Goal: Task Accomplishment & Management: Complete application form

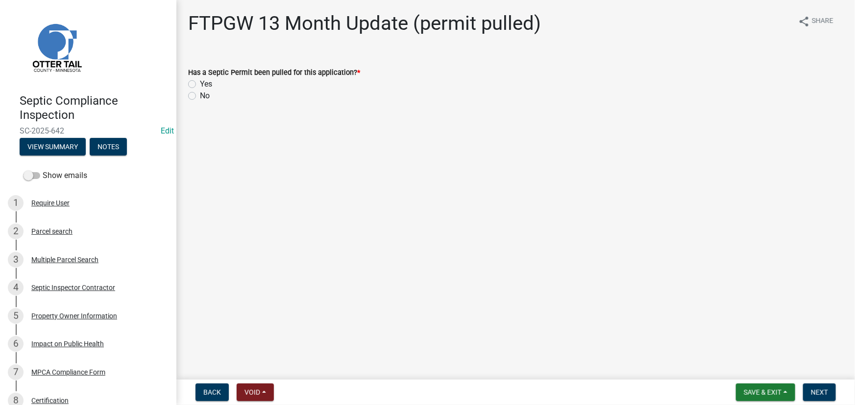
scroll to position [98, 0]
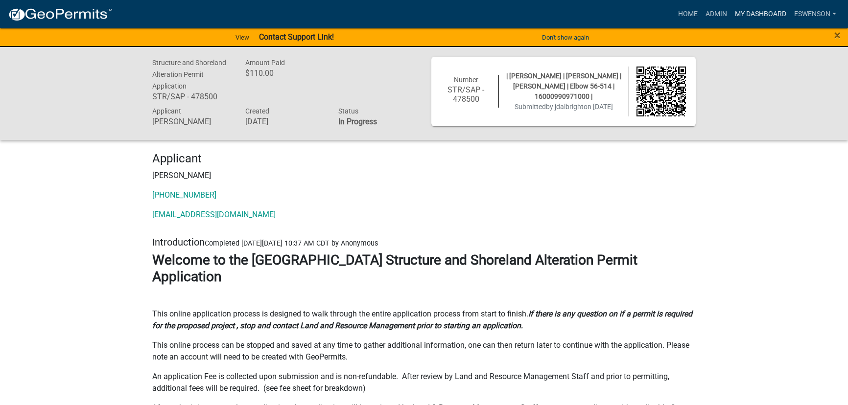
scroll to position [11502, 0]
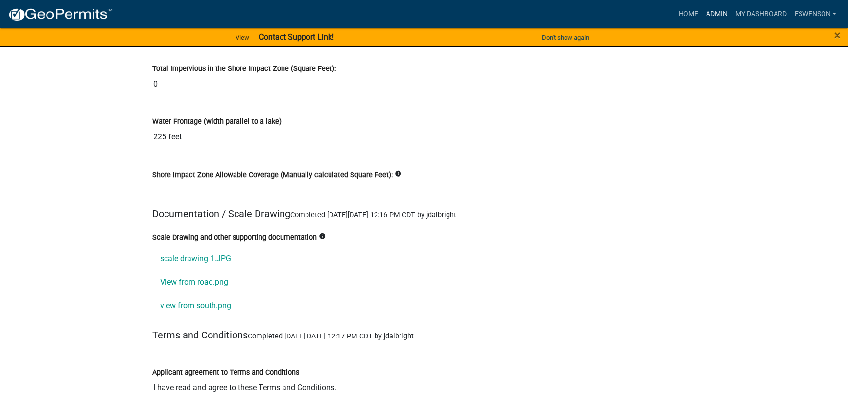
drag, startPoint x: 710, startPoint y: 17, endPoint x: 699, endPoint y: 32, distance: 18.6
click at [710, 17] on link "Admin" at bounding box center [716, 14] width 29 height 19
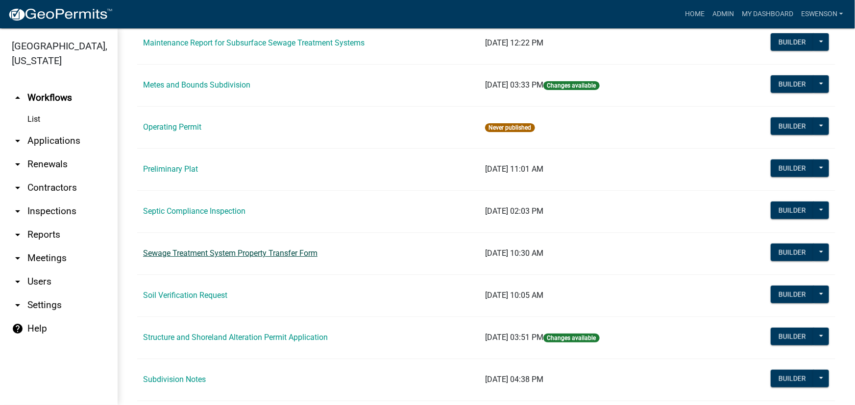
scroll to position [401, 0]
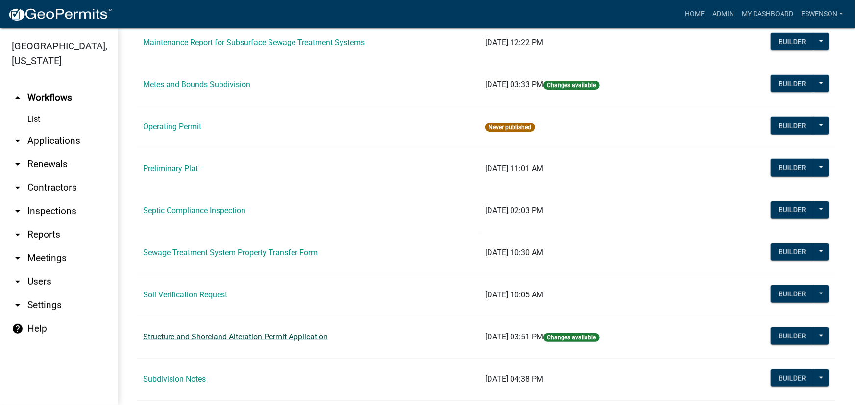
click at [195, 336] on link "Structure and Shoreland Alteration Permit Application" at bounding box center [235, 337] width 185 height 9
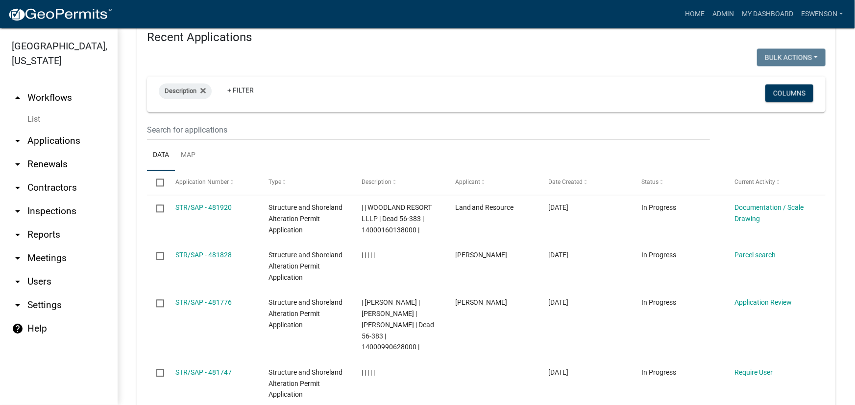
scroll to position [935, 0]
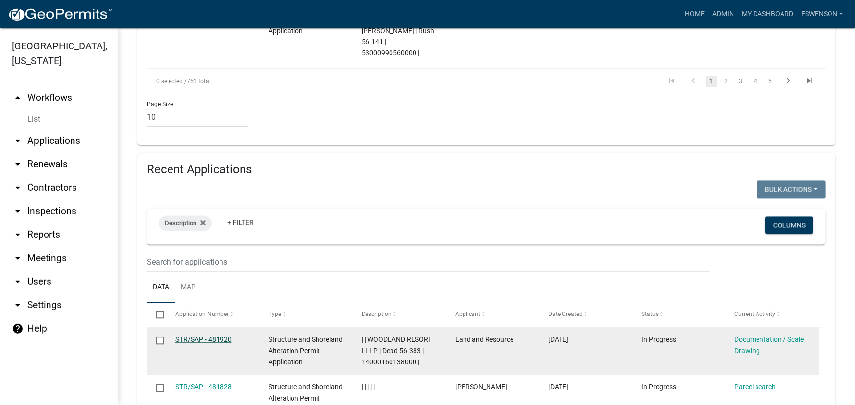
drag, startPoint x: 195, startPoint y: 315, endPoint x: 239, endPoint y: 330, distance: 46.8
click at [195, 336] on link "STR/SAP - 481920" at bounding box center [203, 340] width 56 height 8
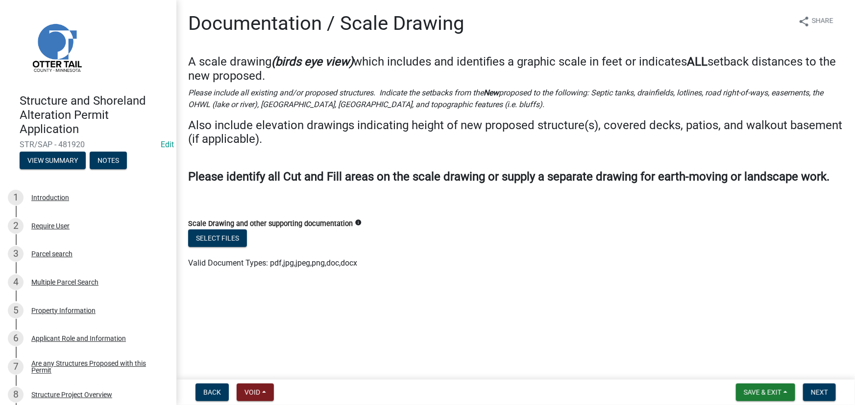
click at [216, 226] on label "Scale Drawing and other supporting documentation" at bounding box center [270, 224] width 165 height 7
click at [209, 245] on button "Select files" at bounding box center [217, 239] width 59 height 18
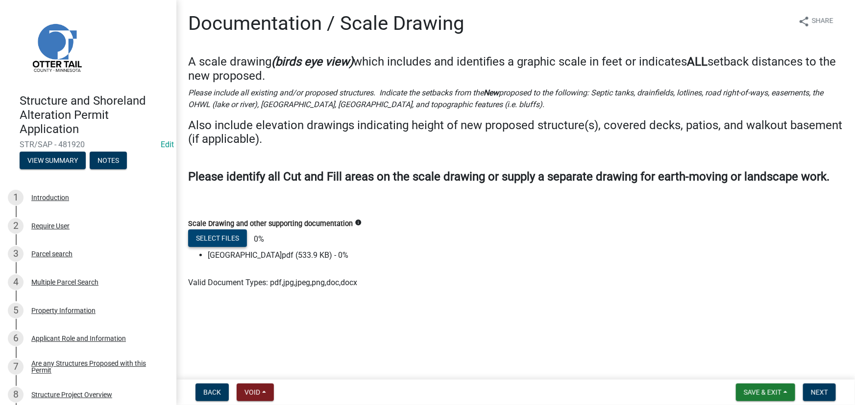
click at [255, 206] on form "Scale Drawing and other supporting documentation info Select files 0% Woodland …" at bounding box center [515, 247] width 655 height 83
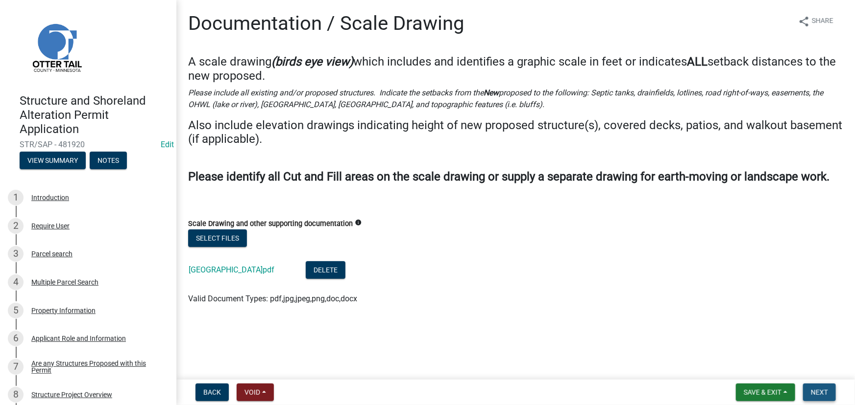
click at [823, 389] on span "Next" at bounding box center [818, 393] width 17 height 8
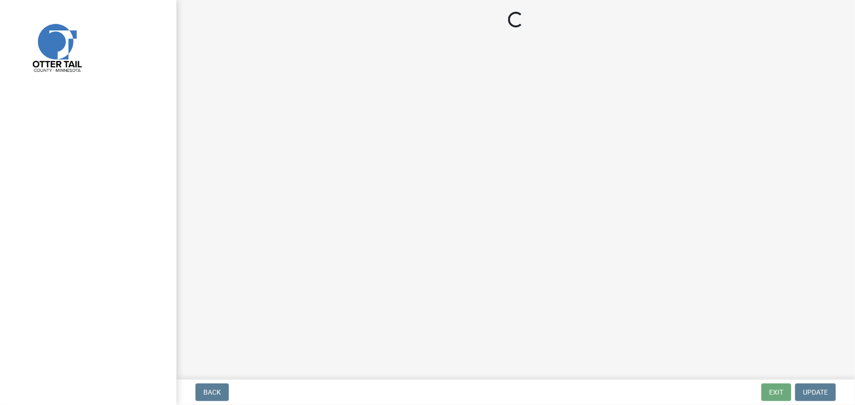
select select "3: 3"
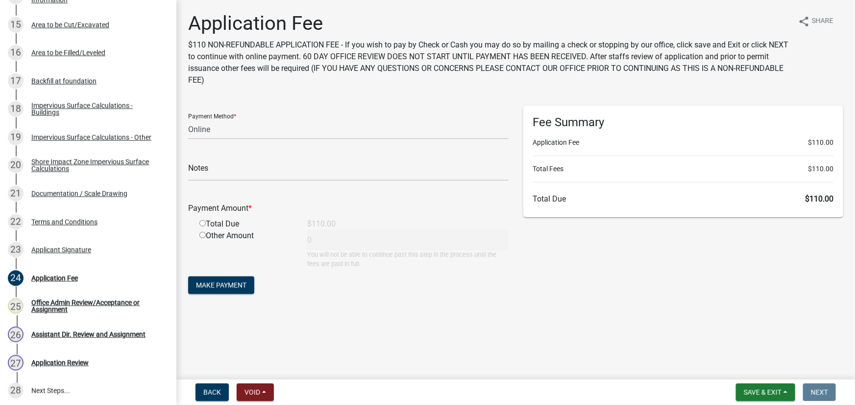
scroll to position [659, 0]
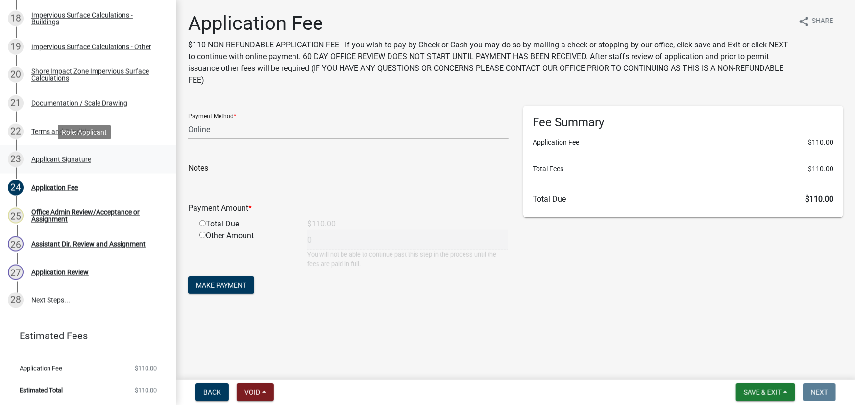
click at [59, 153] on div "23 Applicant Signature" at bounding box center [84, 160] width 153 height 16
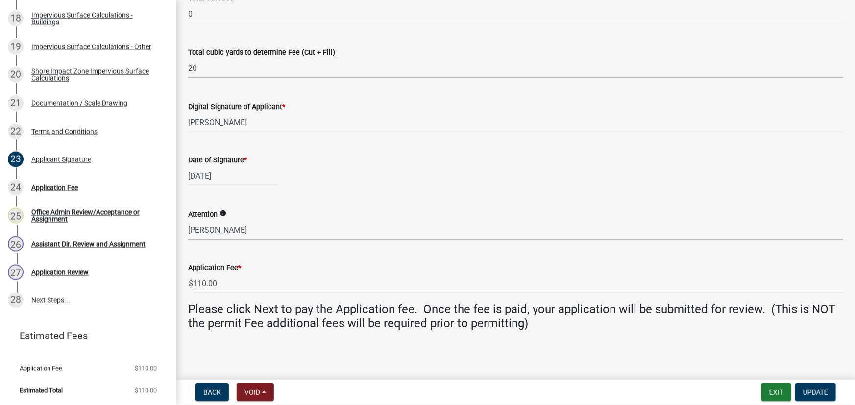
scroll to position [201, 0]
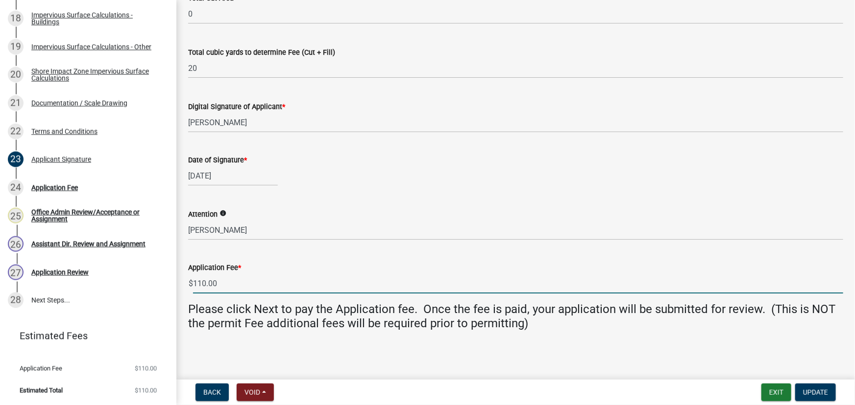
drag, startPoint x: 195, startPoint y: 281, endPoint x: 181, endPoint y: 285, distance: 14.4
click at [181, 285] on div "Application Fee * $ 110.00" at bounding box center [515, 271] width 669 height 46
type input "0"
click at [808, 390] on span "Update" at bounding box center [815, 393] width 25 height 8
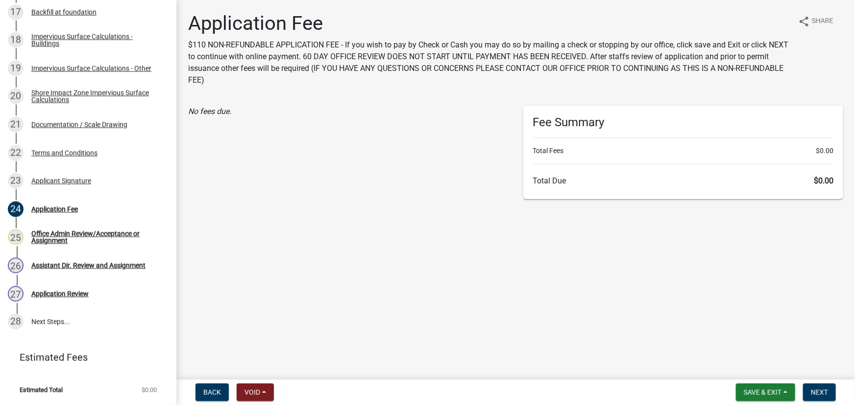
scroll to position [637, 0]
click at [812, 379] on div "Structure and Shoreland Alteration Permit Application STR/SAP - 481920 Edit Vie…" at bounding box center [427, 202] width 855 height 405
click at [812, 390] on span "Next" at bounding box center [818, 393] width 17 height 8
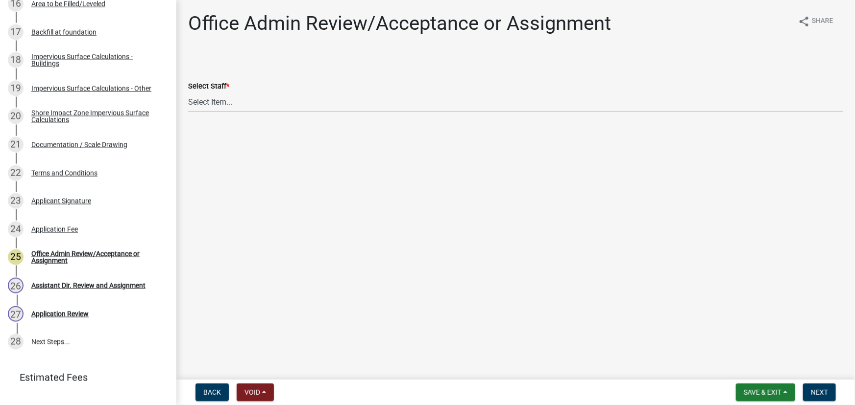
scroll to position [656, 0]
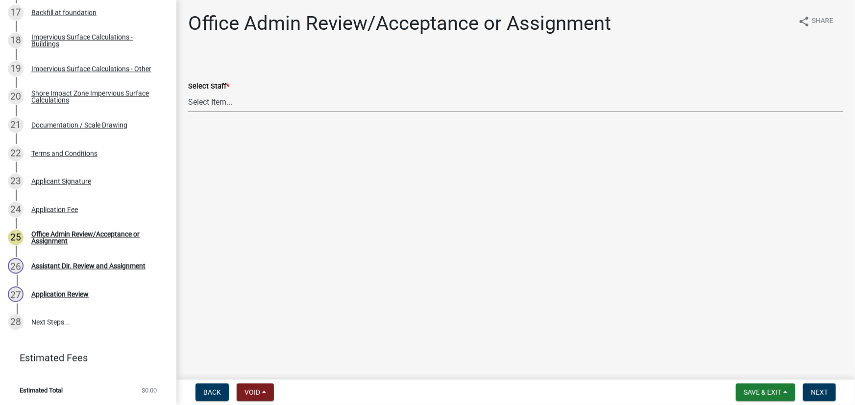
click at [230, 97] on select "Select Item... Alexis Newark (anewark@ottertailcounty.gov) Amy Busko (abusko@ot…" at bounding box center [515, 102] width 655 height 20
click at [188, 92] on select "Select Item... Alexis Newark (anewark@ottertailcounty.gov) Amy Busko (abusko@ot…" at bounding box center [515, 102] width 655 height 20
select select "59604e5d-1b2c-4ad9-afb6-8cdca293e639"
click at [821, 391] on span "Next" at bounding box center [818, 393] width 17 height 8
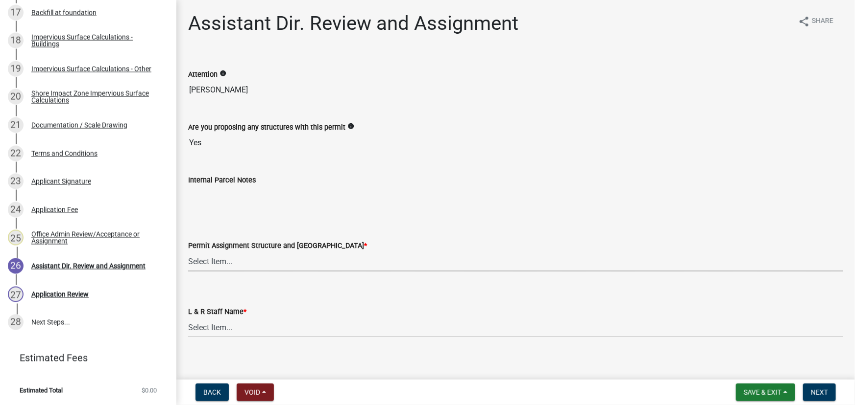
click at [233, 260] on select "Select Item... Alexis Newark (anewark@ottertailcounty.gov) Amy Busko (abusko@ot…" at bounding box center [515, 262] width 655 height 20
click at [188, 252] on select "Select Item... Alexis Newark (anewark@ottertailcounty.gov) Amy Busko (abusko@ot…" at bounding box center [515, 262] width 655 height 20
select select "59604e5d-1b2c-4ad9-afb6-8cdca293e639"
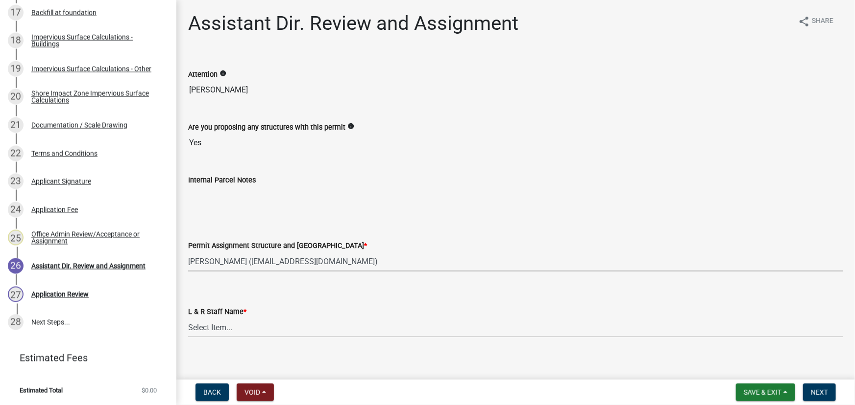
click at [235, 315] on label "L & R Staff Name *" at bounding box center [217, 312] width 58 height 7
click at [235, 318] on select "Select Item... Alexis Newark Amy Busko Andrea Perales Brittany Tollefson Christ…" at bounding box center [515, 328] width 655 height 20
click at [228, 328] on select "Select Item... Alexis Newark Amy Busko Andrea Perales Brittany Tollefson Christ…" at bounding box center [515, 328] width 655 height 20
click at [188, 318] on select "Select Item... Alexis Newark Amy Busko Andrea Perales Brittany Tollefson Christ…" at bounding box center [515, 328] width 655 height 20
select select "190fd4c8-42ef-492b-a4a0-a0213555944c"
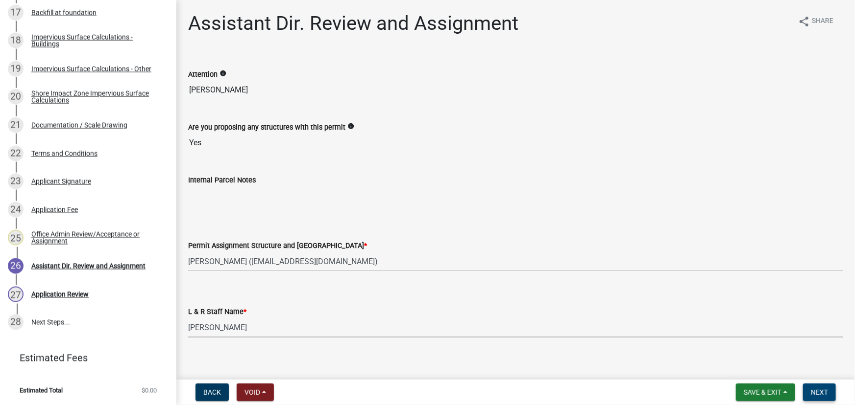
click at [818, 387] on button "Next" at bounding box center [819, 393] width 33 height 18
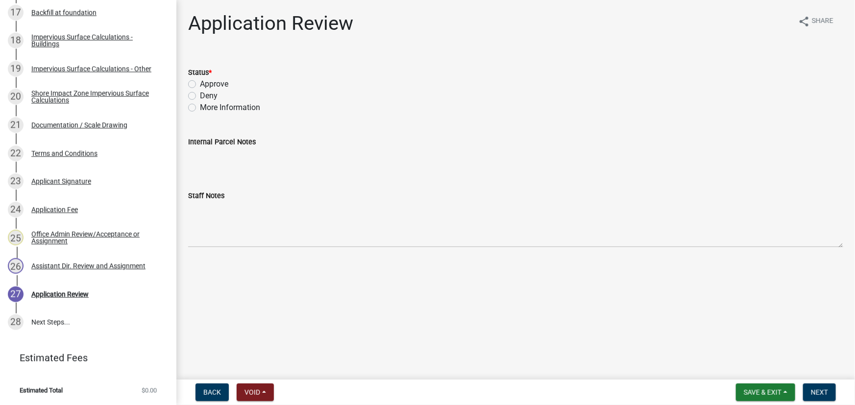
click at [214, 84] on label "Approve" at bounding box center [214, 84] width 28 height 12
click at [206, 84] on input "Approve" at bounding box center [203, 81] width 6 height 6
radio input "true"
click at [819, 388] on button "Next" at bounding box center [819, 393] width 33 height 18
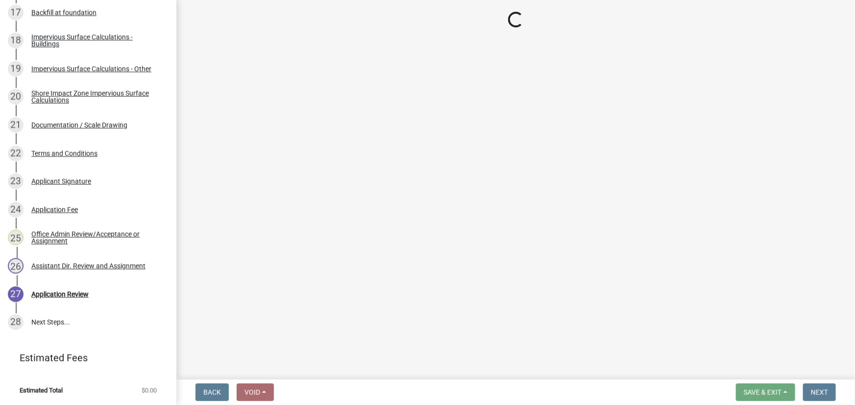
scroll to position [854, 0]
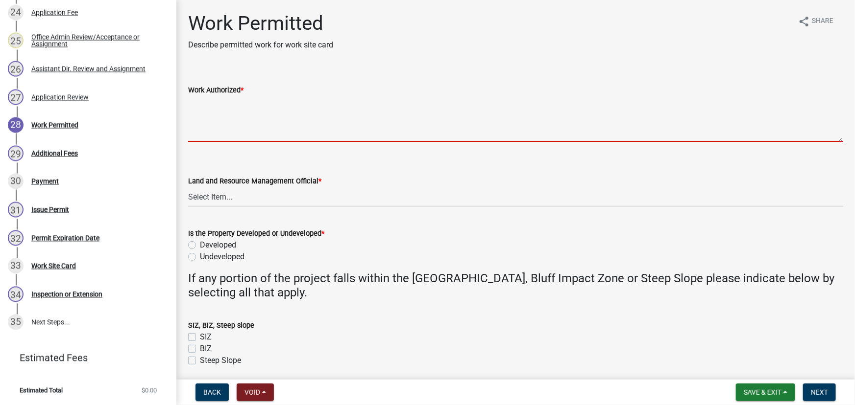
click at [240, 114] on textarea "Work Authorized *" at bounding box center [515, 119] width 655 height 46
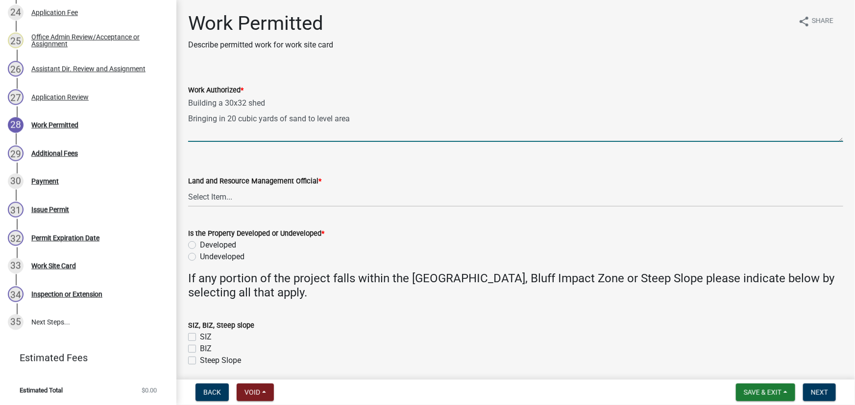
click at [200, 136] on textarea "Building a 30x32 shed Bringing in 20 cubic yards of sand to level area" at bounding box center [515, 119] width 655 height 46
paste textarea "All setbacks and impervious surface requirements to be met. Top dress, seed and…"
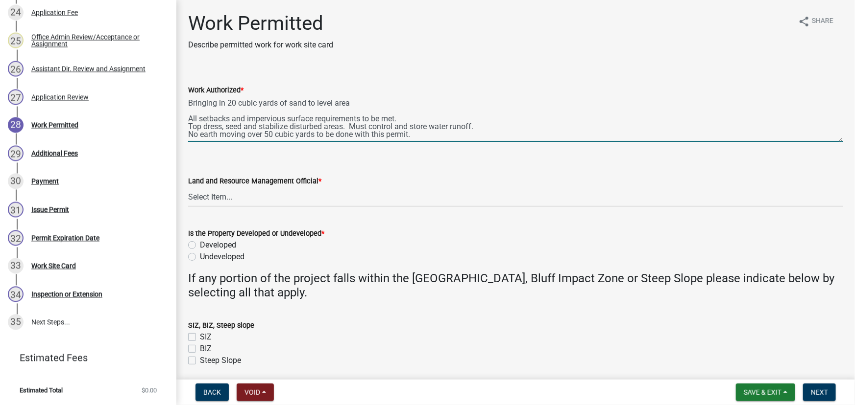
scroll to position [24, 0]
click at [205, 137] on textarea "Building a 30x32 shed Bringing in 20 cubic yards of sand to level area All setb…" at bounding box center [515, 119] width 655 height 46
click at [504, 125] on textarea "Building a 30x32 shed Bringing in 20 cubic yards of sand to level area All setb…" at bounding box center [515, 119] width 655 height 46
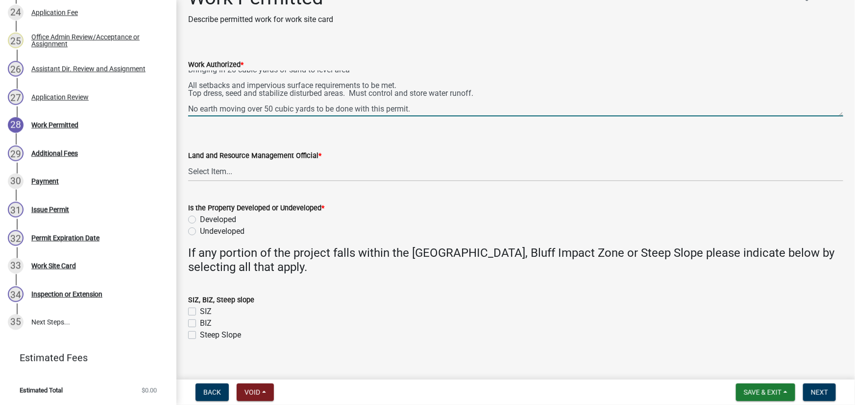
scroll to position [37, 0]
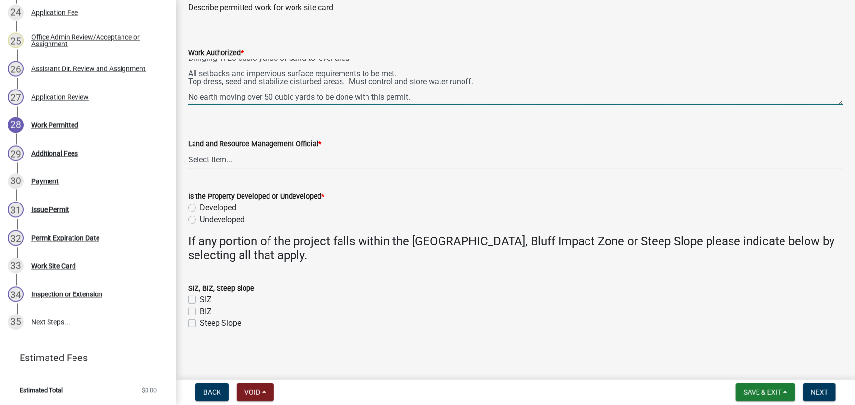
type textarea "Building a 30x32 shed Bringing in 20 cubic yards of sand to level area All setb…"
drag, startPoint x: 228, startPoint y: 157, endPoint x: 225, endPoint y: 163, distance: 6.8
click at [228, 157] on select "Select Item... Alexis Newark Amy Busko Andrea Perales Brittany Tollefson Christ…" at bounding box center [515, 160] width 655 height 20
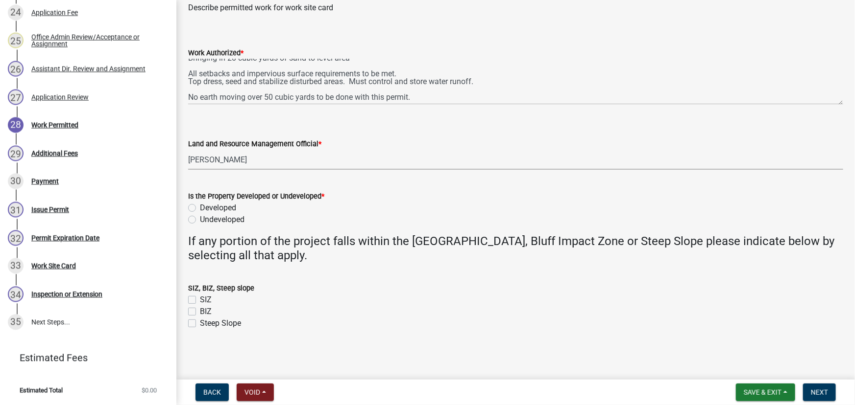
click at [188, 150] on select "Select Item... Alexis Newark Amy Busko Andrea Perales Brittany Tollefson Christ…" at bounding box center [515, 160] width 655 height 20
select select "190fd4c8-42ef-492b-a4a0-a0213555944c"
click at [218, 204] on label "Developed" at bounding box center [218, 208] width 36 height 12
click at [206, 204] on input "Developed" at bounding box center [203, 205] width 6 height 6
radio input "true"
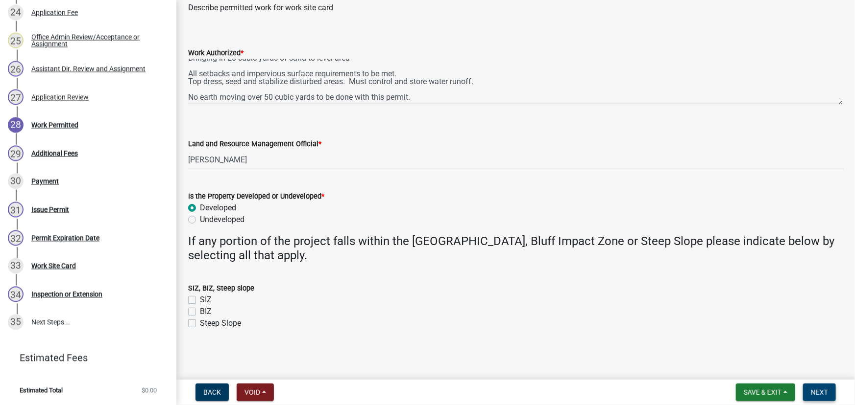
click at [813, 389] on span "Next" at bounding box center [818, 393] width 17 height 8
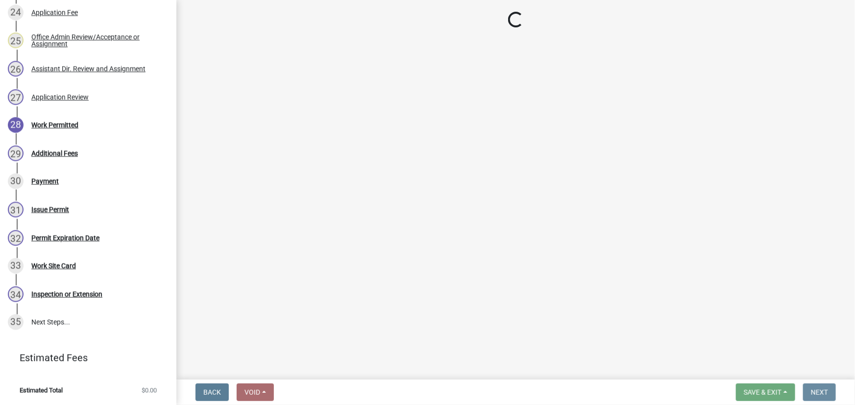
scroll to position [0, 0]
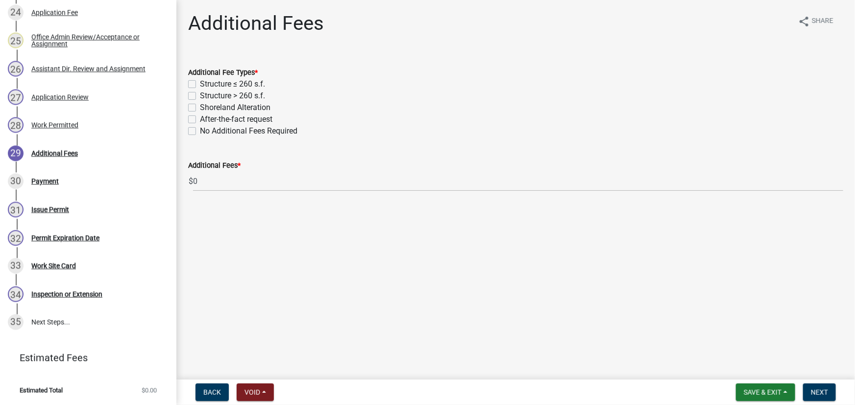
click at [232, 94] on label "Structure > 260 s.f." at bounding box center [232, 96] width 65 height 12
click at [206, 94] on input "Structure > 260 s.f." at bounding box center [203, 93] width 6 height 6
checkbox input "true"
checkbox input "false"
checkbox input "true"
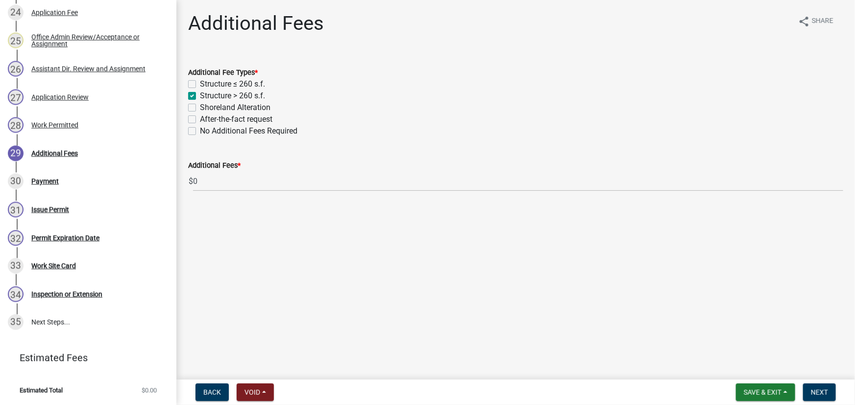
checkbox input "false"
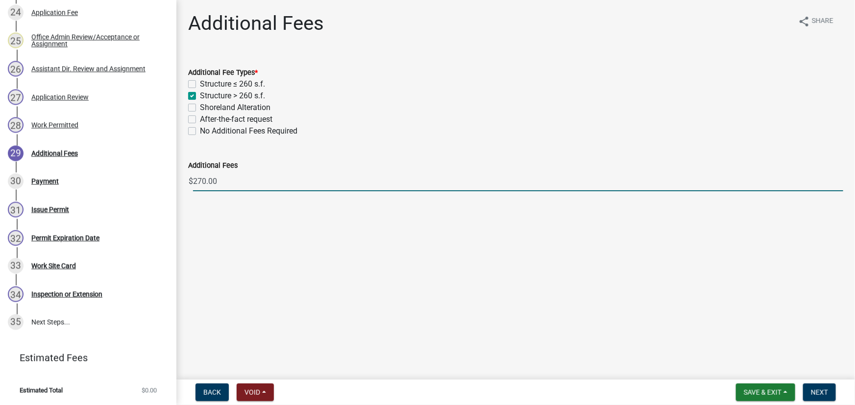
click at [196, 181] on input "270.00" at bounding box center [518, 181] width 650 height 20
type input "380.00"
click at [821, 396] on span "Next" at bounding box center [818, 393] width 17 height 8
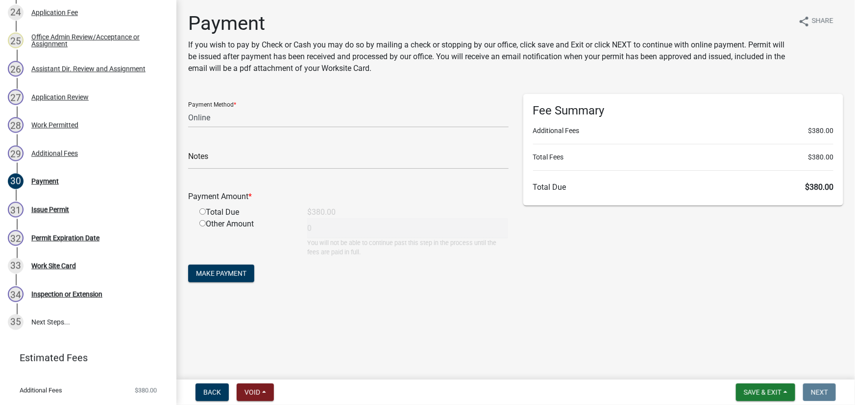
scroll to position [876, 0]
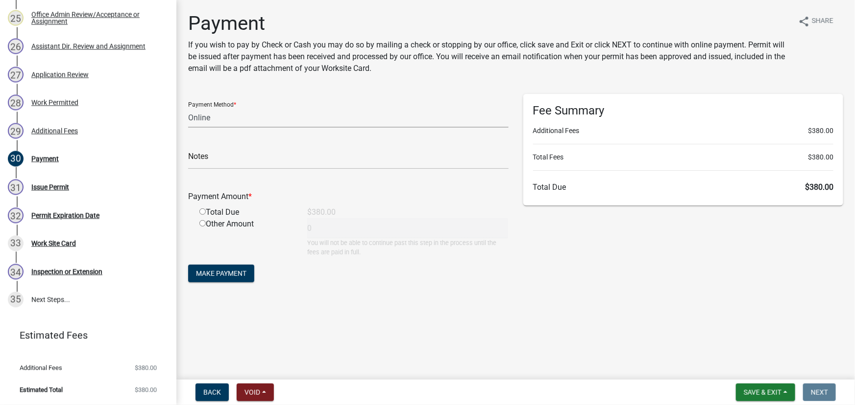
drag, startPoint x: 210, startPoint y: 115, endPoint x: 210, endPoint y: 120, distance: 4.9
click at [210, 115] on select "Credit Card POS Check Cash Online" at bounding box center [348, 118] width 320 height 20
select select "1: 0"
click at [188, 108] on select "Credit Card POS Check Cash Online" at bounding box center [348, 118] width 320 height 20
click at [221, 161] on input "text" at bounding box center [348, 159] width 320 height 20
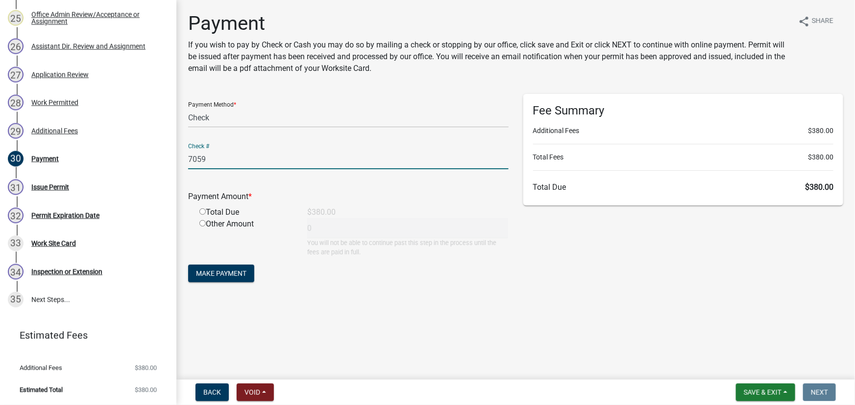
type input "7059"
click at [203, 212] on input "radio" at bounding box center [202, 212] width 6 height 6
radio input "true"
type input "380"
click at [216, 271] on span "Make Payment" at bounding box center [221, 274] width 50 height 8
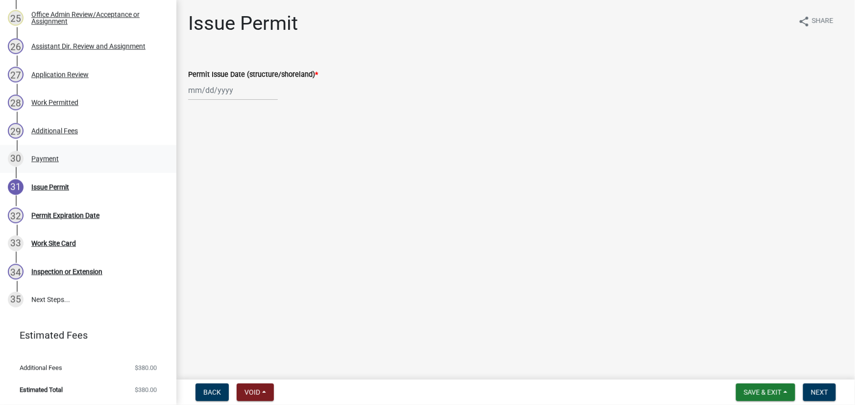
click at [56, 159] on div "Payment" at bounding box center [44, 159] width 27 height 7
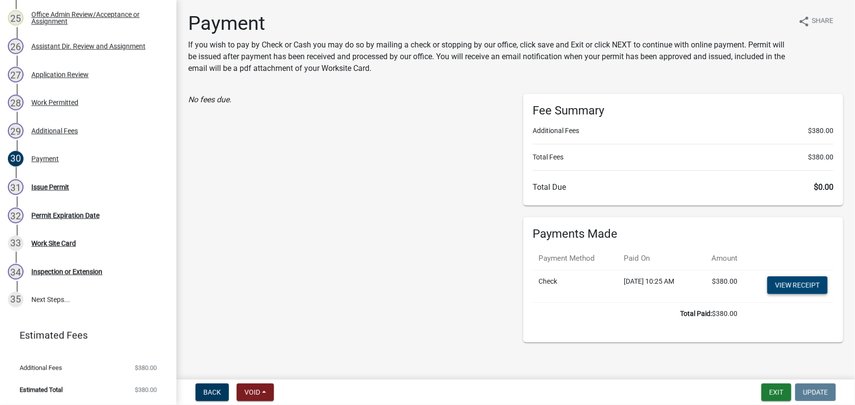
click at [781, 288] on link "View receipt" at bounding box center [797, 286] width 60 height 18
click at [53, 244] on div "Work Site Card" at bounding box center [53, 243] width 45 height 7
click at [57, 214] on div "Permit Expiration Date" at bounding box center [65, 216] width 68 height 7
click at [50, 184] on div "Issue Permit" at bounding box center [50, 187] width 38 height 7
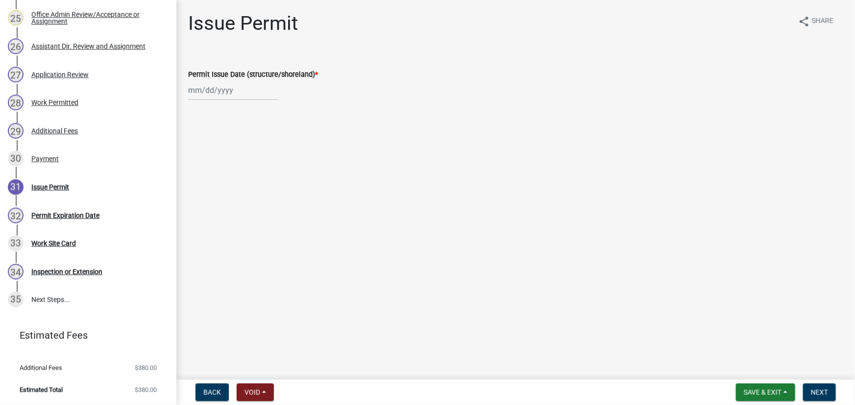
click at [252, 93] on div at bounding box center [233, 90] width 90 height 20
select select "9"
select select "2025"
click at [198, 189] on div "22" at bounding box center [198, 190] width 16 height 16
type input "09/22/2025"
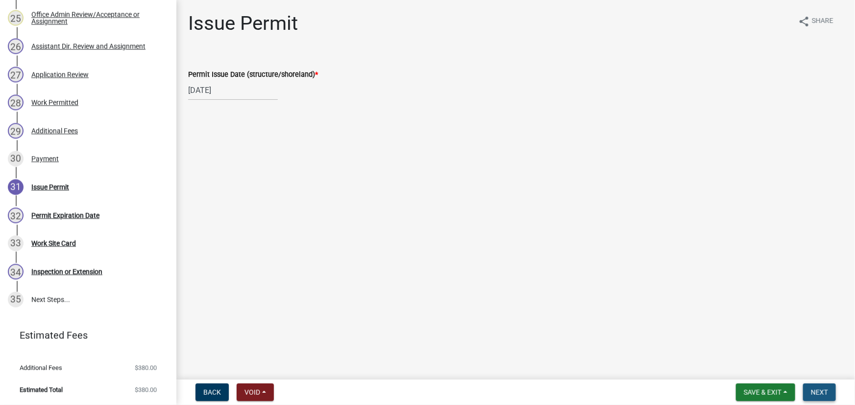
click at [815, 387] on button "Next" at bounding box center [819, 393] width 33 height 18
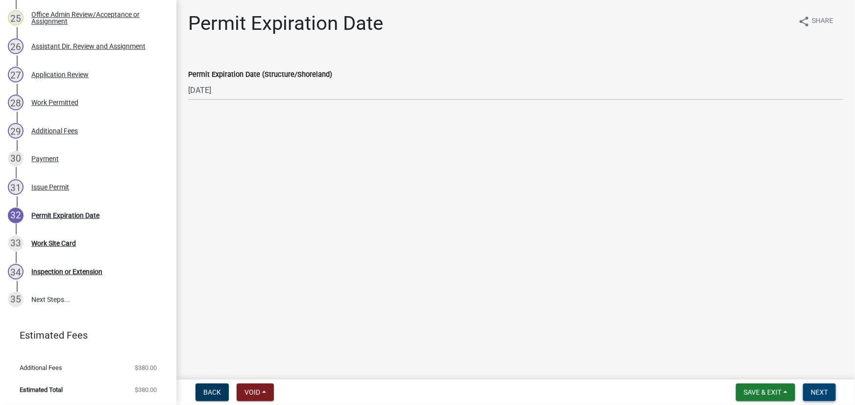
click at [813, 390] on span "Next" at bounding box center [818, 393] width 17 height 8
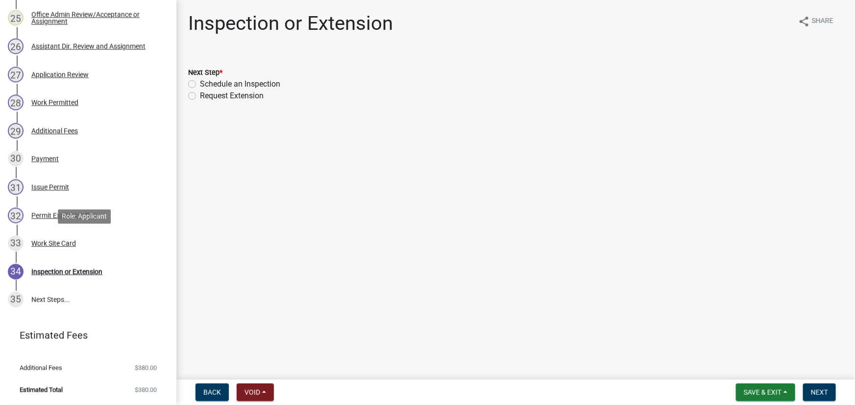
click at [57, 240] on div "Work Site Card" at bounding box center [53, 243] width 45 height 7
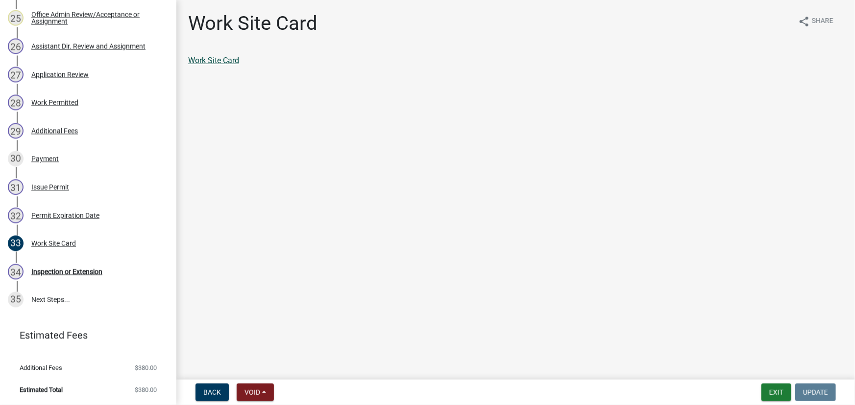
click at [216, 62] on link "Work Site Card" at bounding box center [213, 60] width 51 height 9
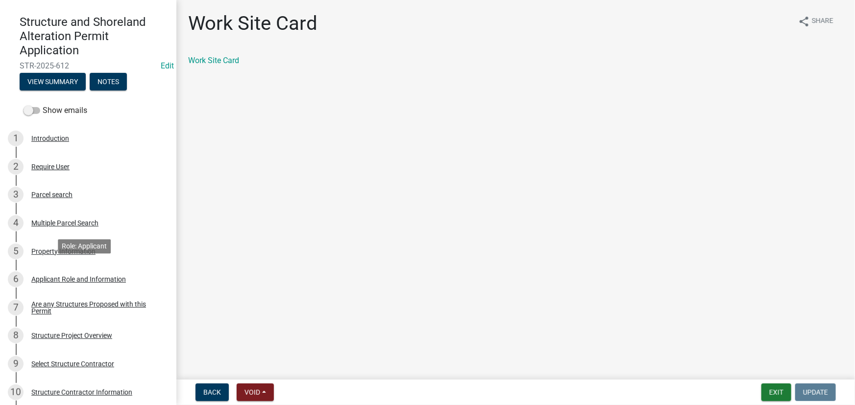
scroll to position [0, 0]
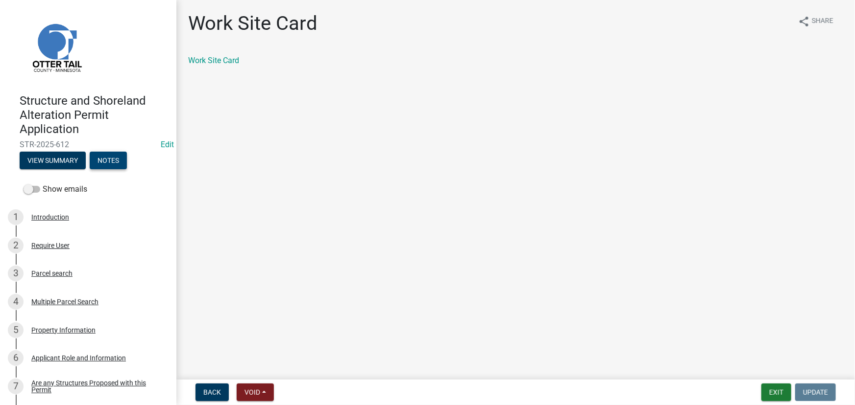
click at [109, 157] on button "Notes" at bounding box center [108, 161] width 37 height 18
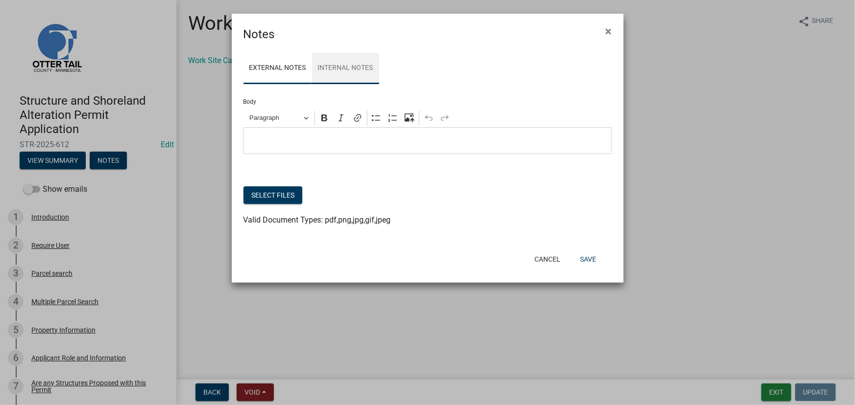
drag, startPoint x: 349, startPoint y: 73, endPoint x: 344, endPoint y: 86, distance: 13.6
click at [349, 73] on link "Internal Notes" at bounding box center [345, 68] width 67 height 31
click at [294, 143] on p "Editor editing area: main. Press Alt+0 for help." at bounding box center [427, 141] width 358 height 12
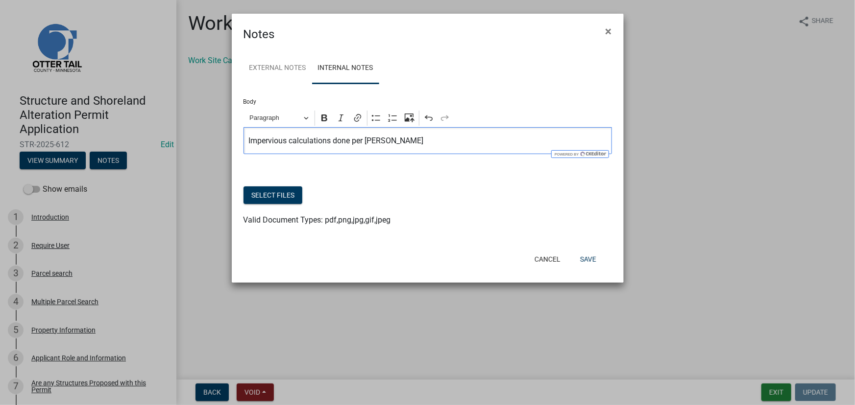
click at [445, 147] on div "Impervious calculations done per Chris L" at bounding box center [427, 140] width 368 height 27
click at [587, 265] on button "Save" at bounding box center [588, 260] width 32 height 18
